Goal: Check status: Check status

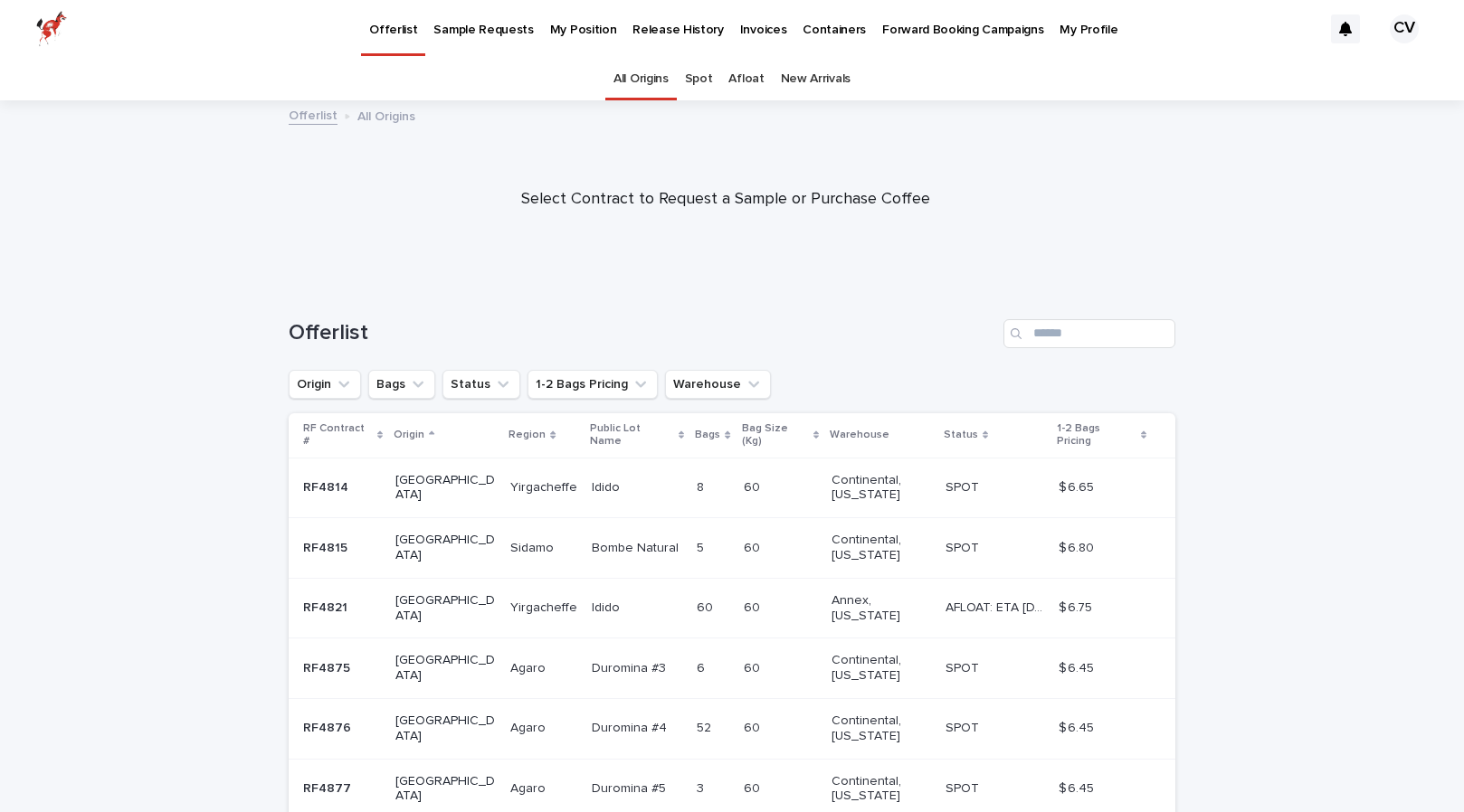
click at [673, 31] on p "Release History" at bounding box center [678, 19] width 91 height 38
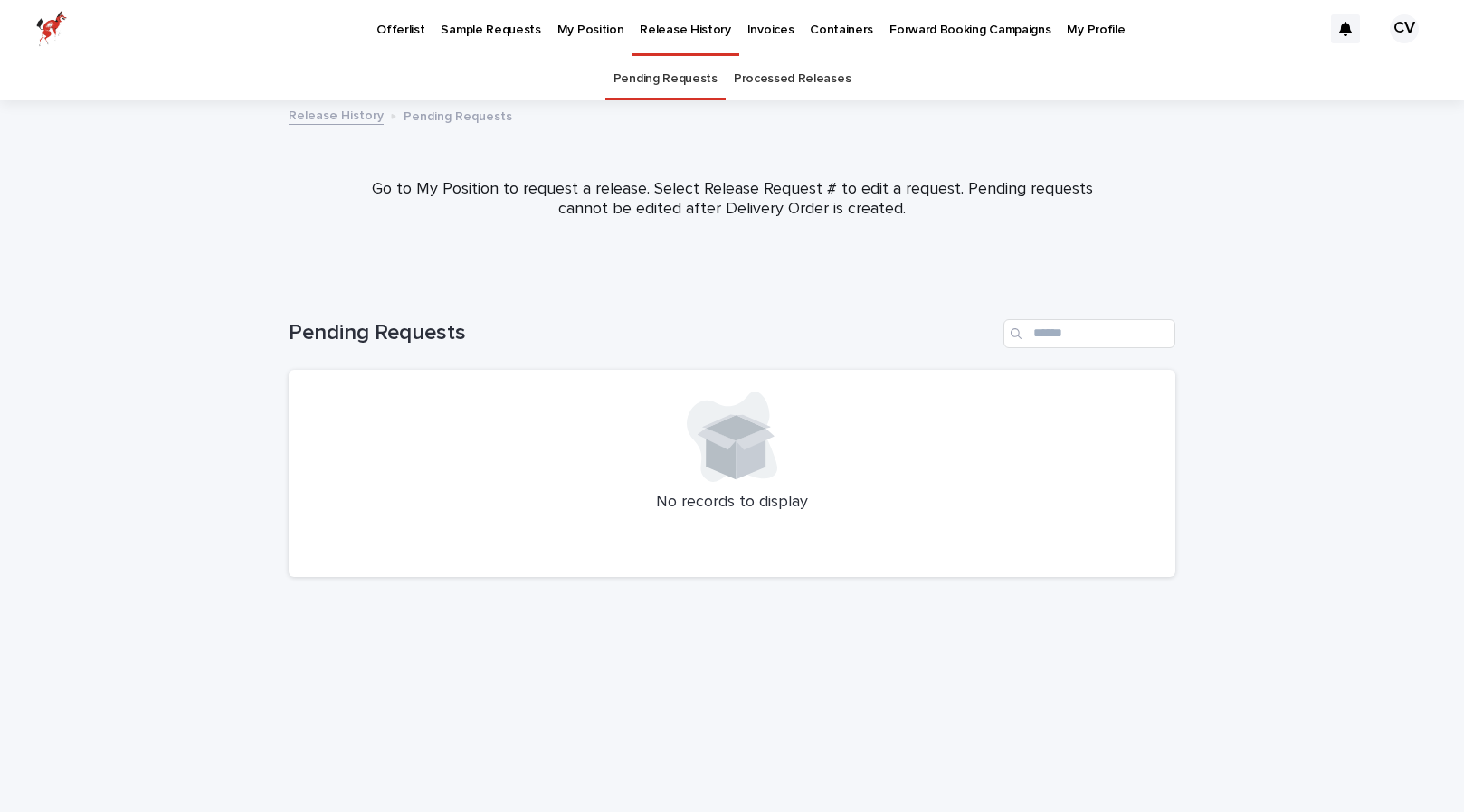
click at [596, 25] on p "My Position" at bounding box center [590, 19] width 67 height 38
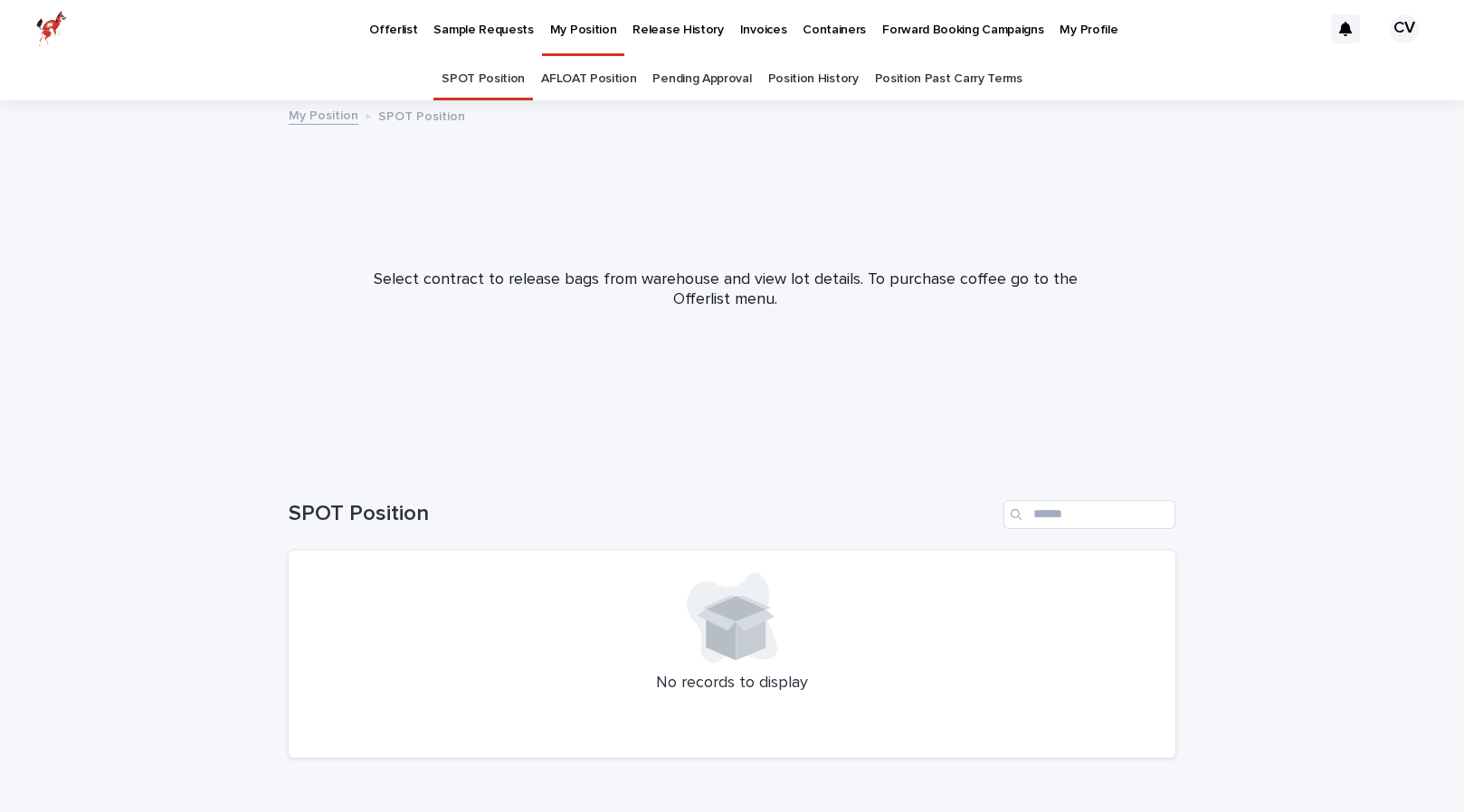
click at [795, 70] on link "Position History" at bounding box center [814, 78] width 91 height 42
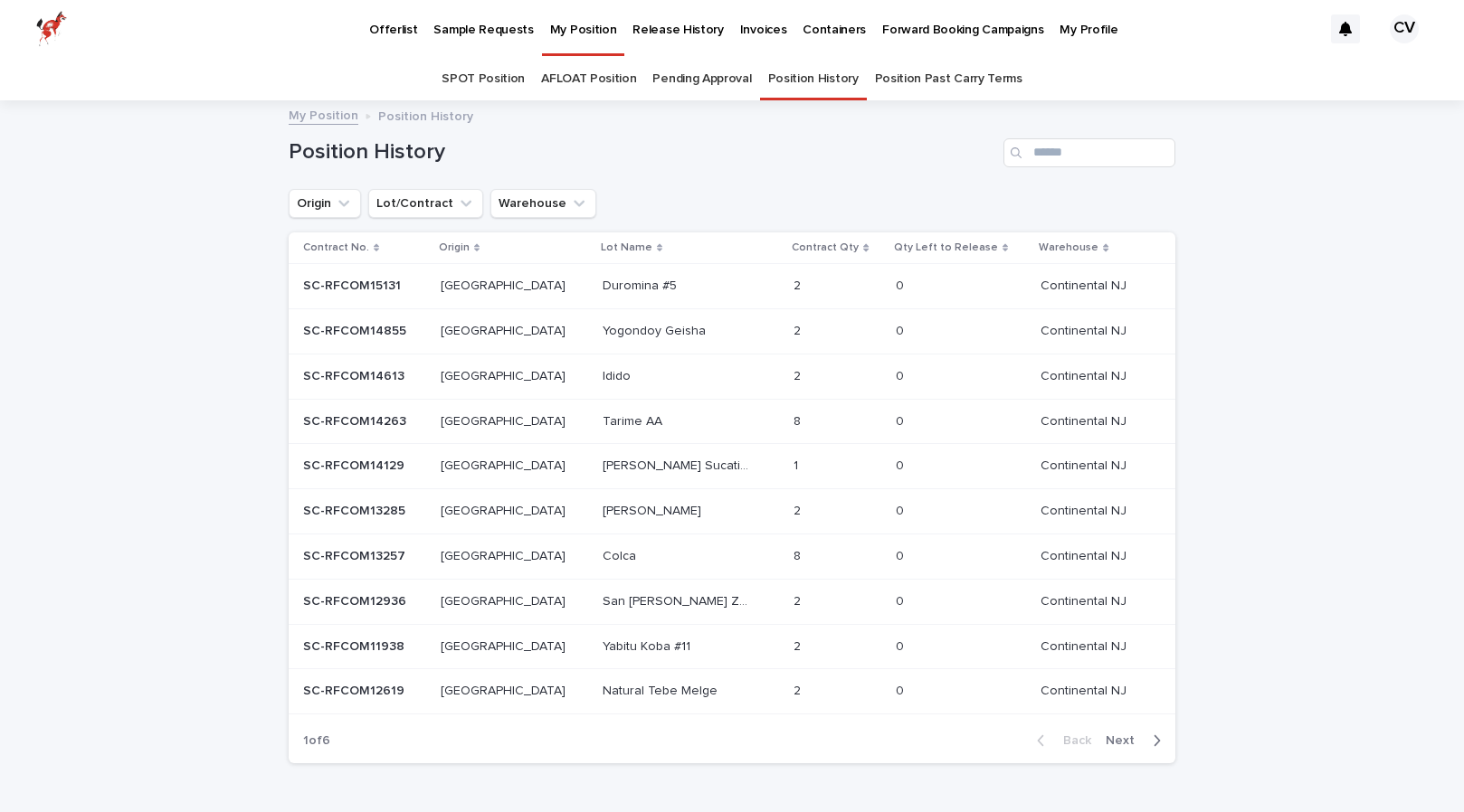
click at [352, 375] on p "SC-RFCOM14613" at bounding box center [355, 375] width 105 height 19
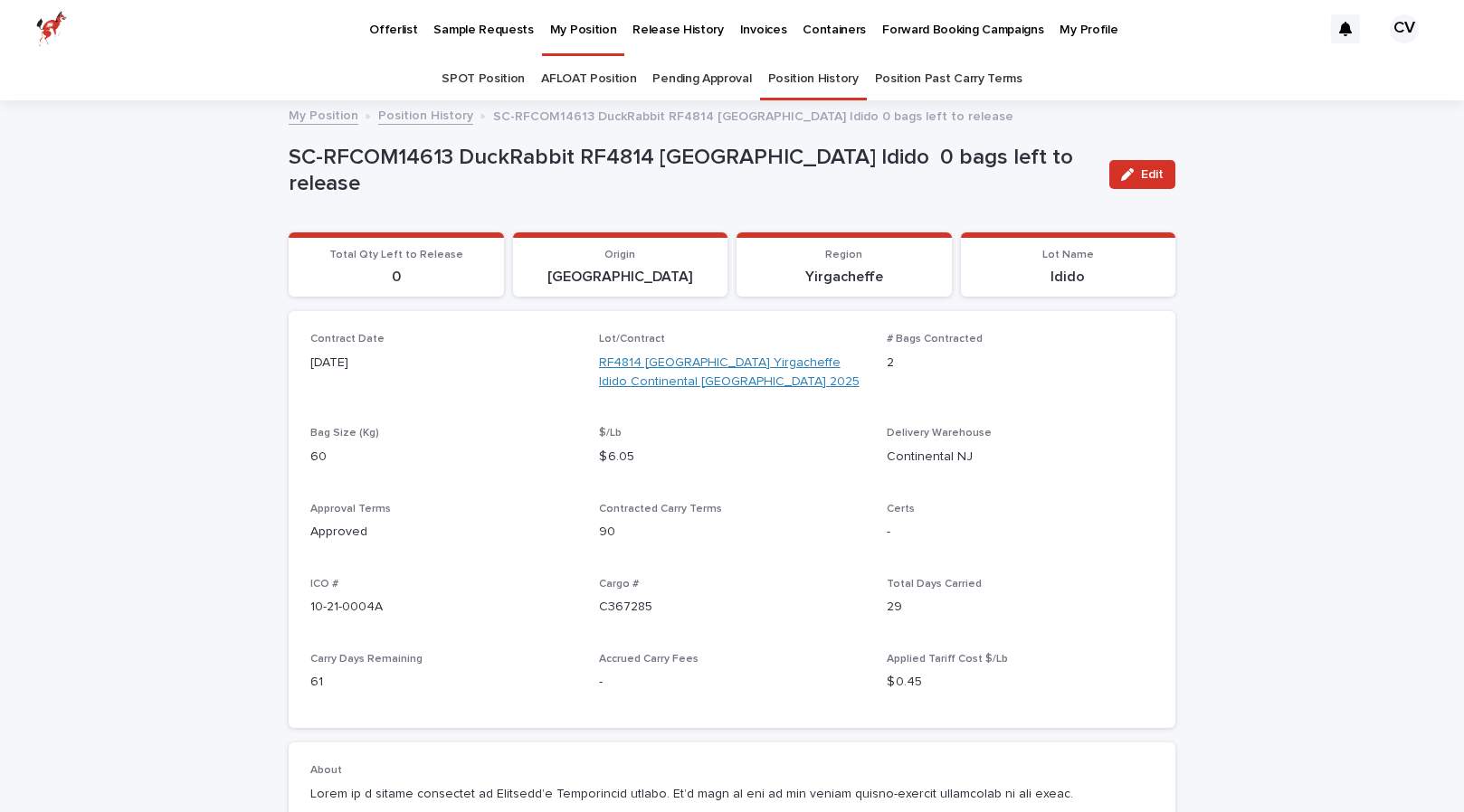
click at [611, 371] on link "RF4814 [GEOGRAPHIC_DATA] Yirgacheffe Idido Continental [GEOGRAPHIC_DATA] 2025" at bounding box center [732, 373] width 267 height 38
click at [384, 28] on p "Offerlist" at bounding box center [393, 19] width 48 height 38
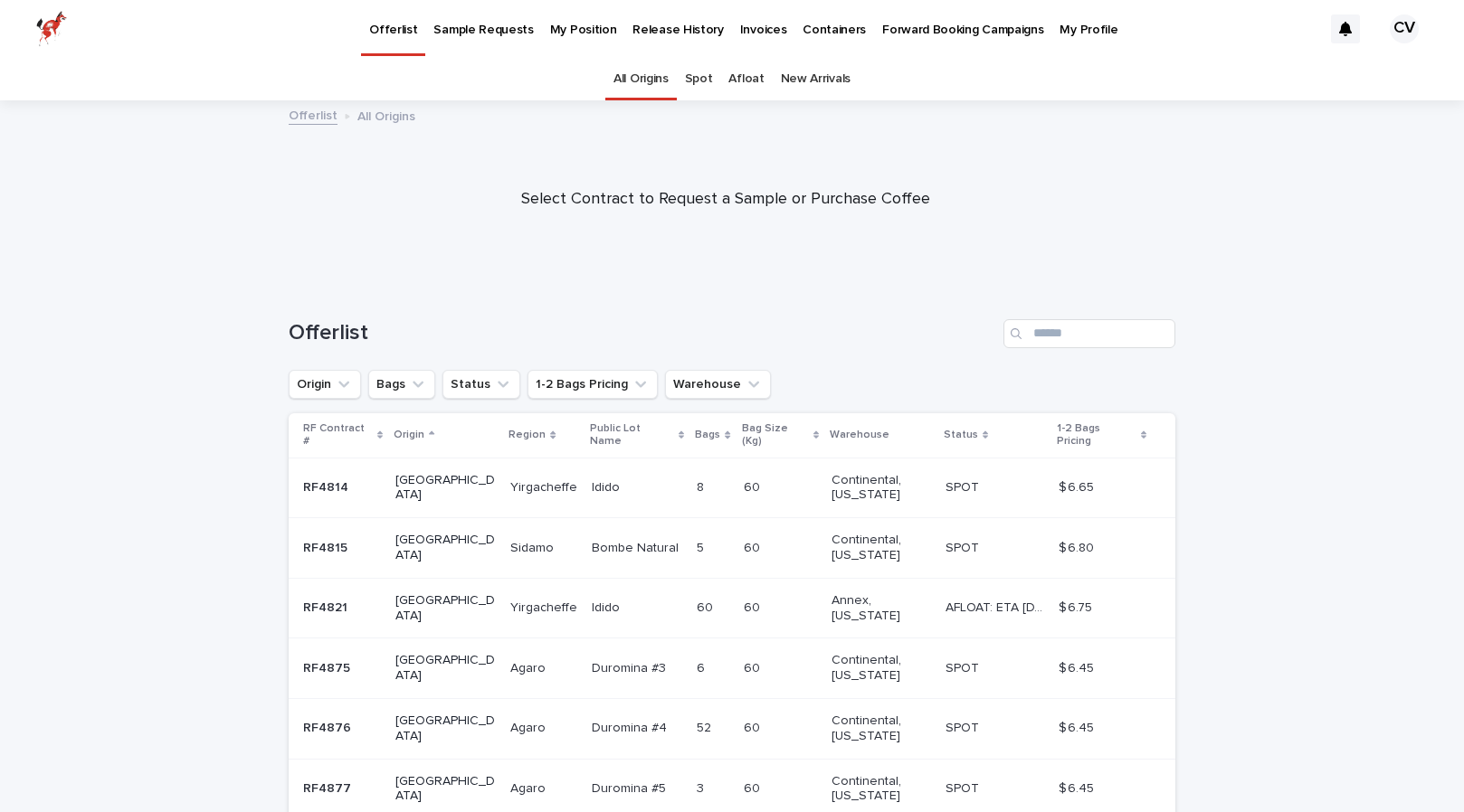
click at [327, 477] on p "RF4814" at bounding box center [328, 486] width 49 height 19
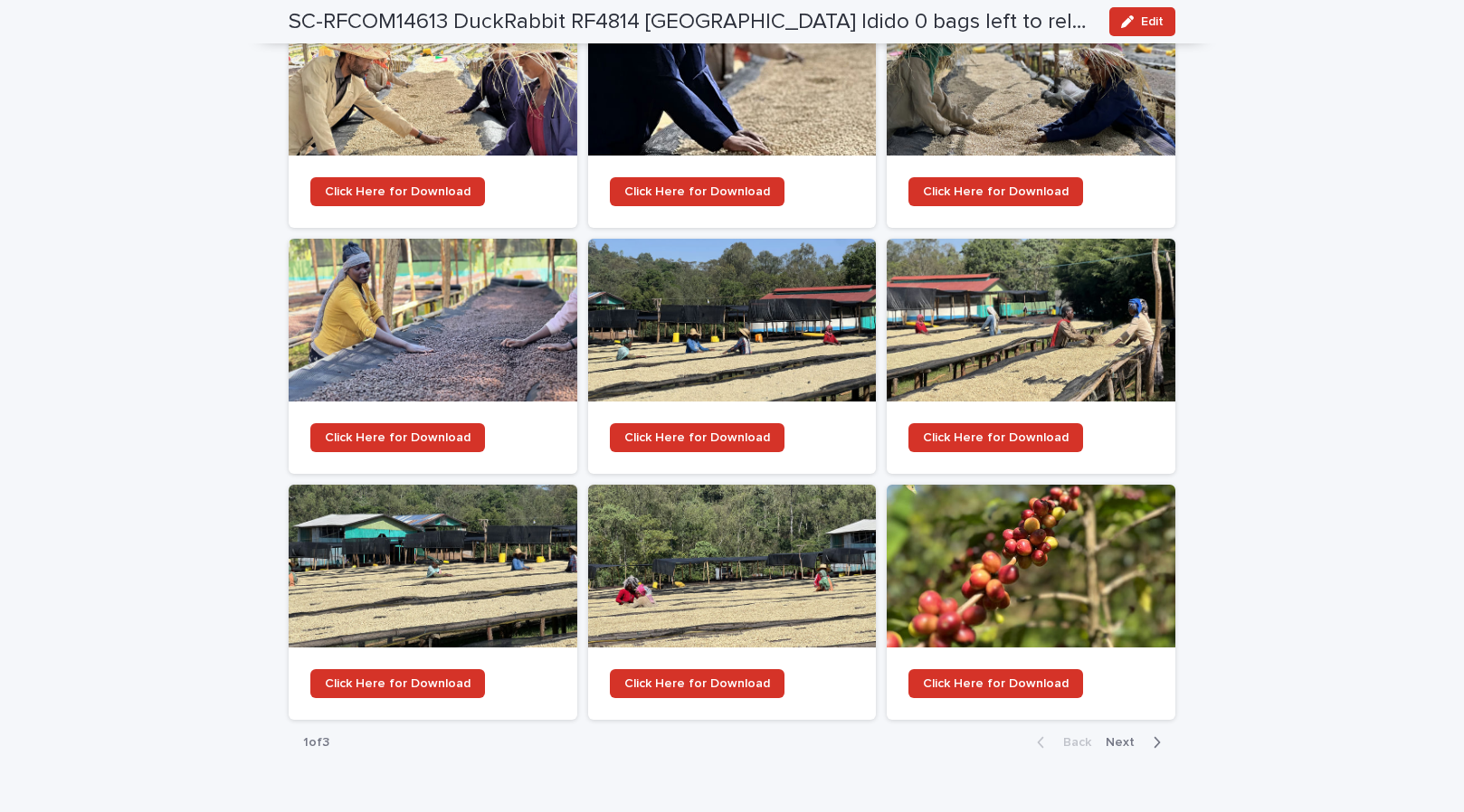
scroll to position [2062, 0]
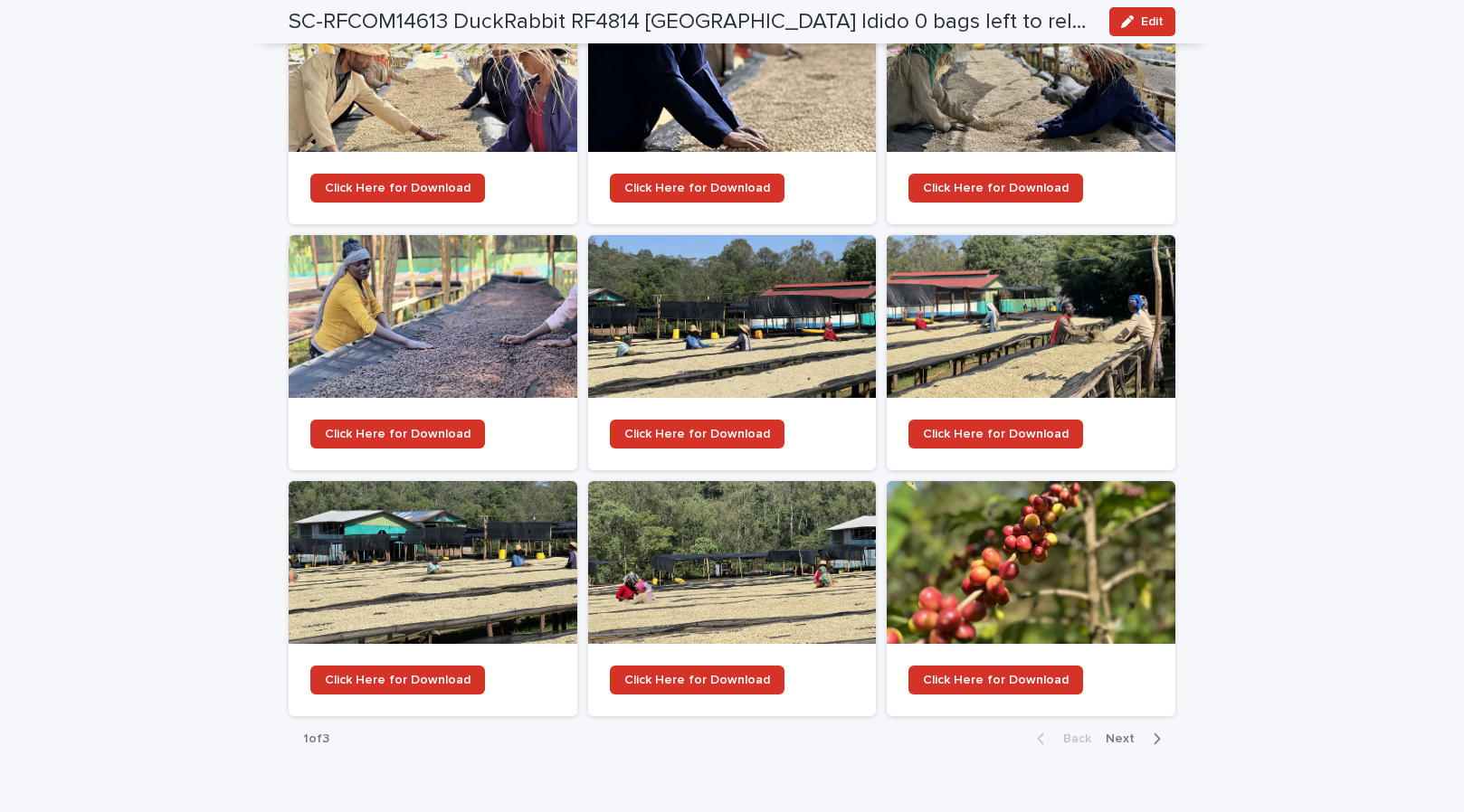
click at [1123, 733] on span "Next" at bounding box center [1126, 738] width 40 height 12
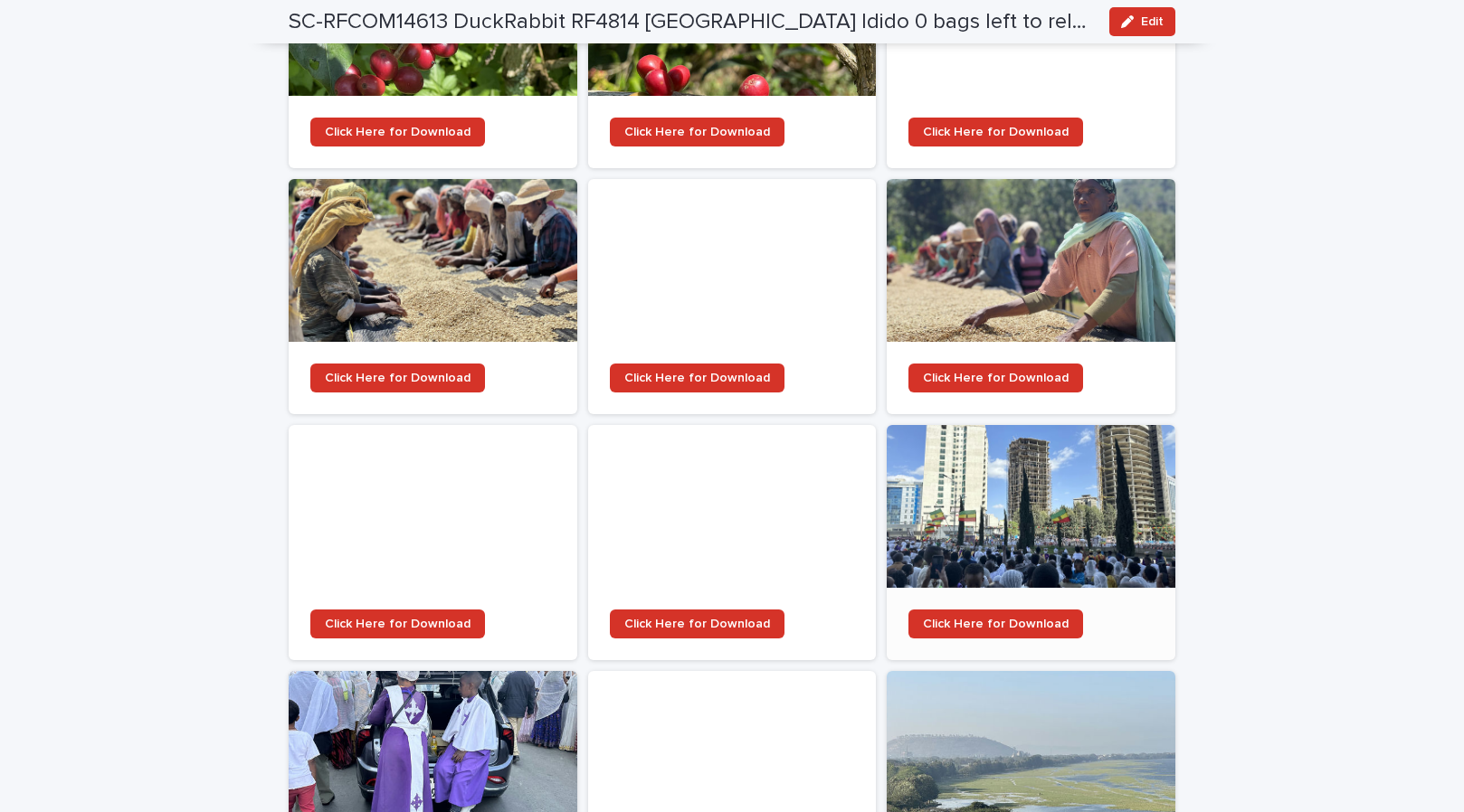
scroll to position [2066, 0]
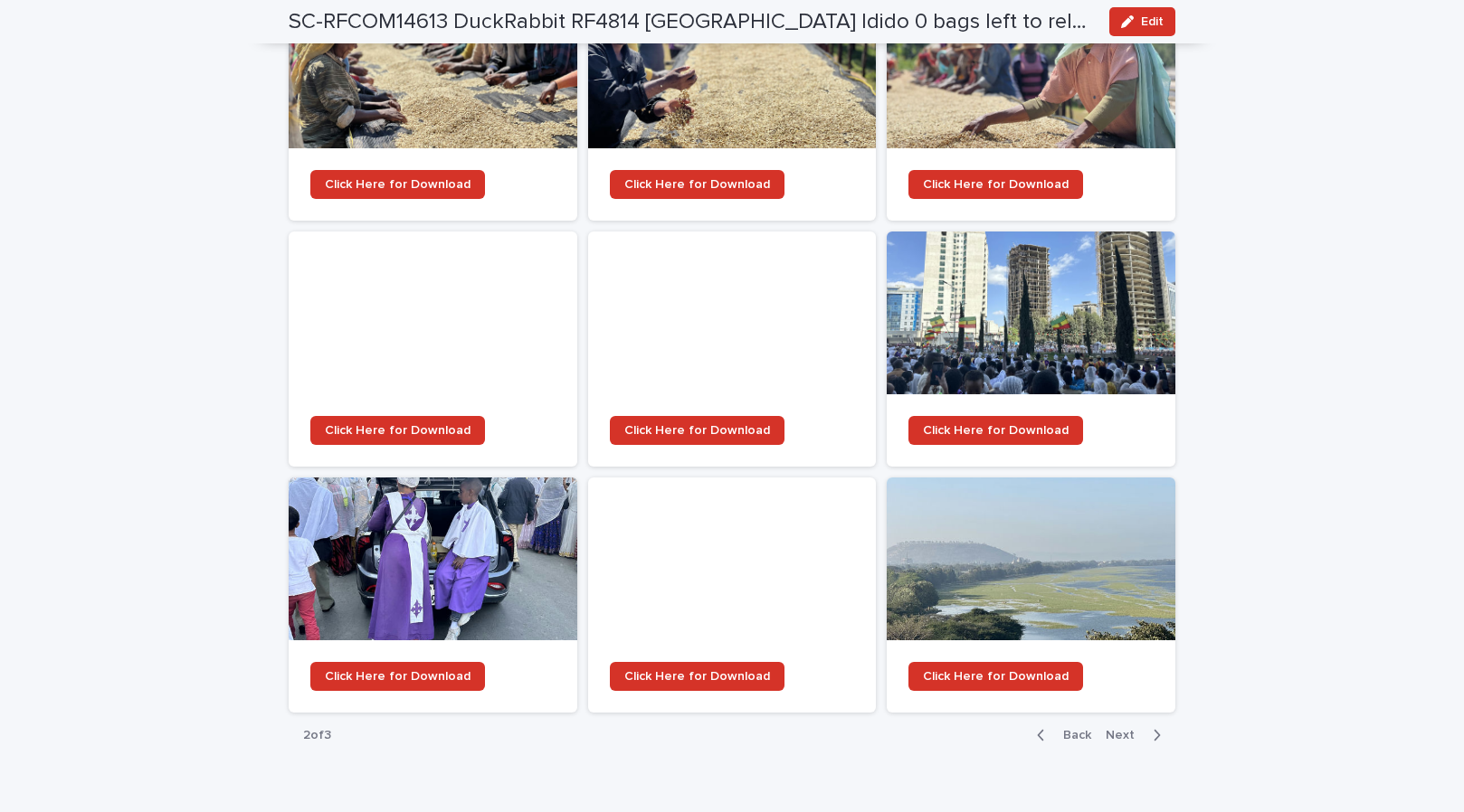
click at [1074, 729] on span "Back" at bounding box center [1071, 735] width 39 height 12
